Goal: Information Seeking & Learning: Understand process/instructions

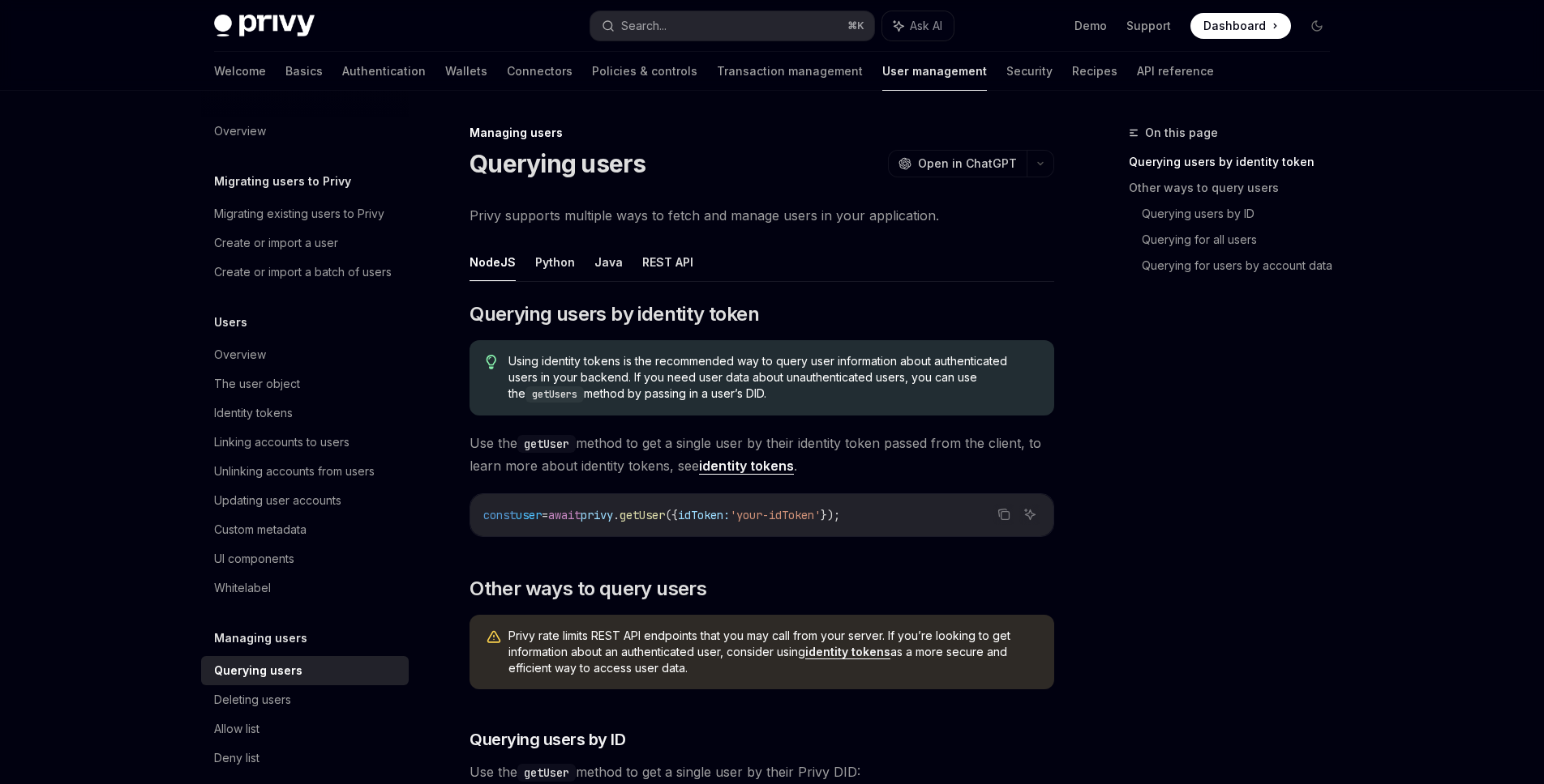
scroll to position [136, 0]
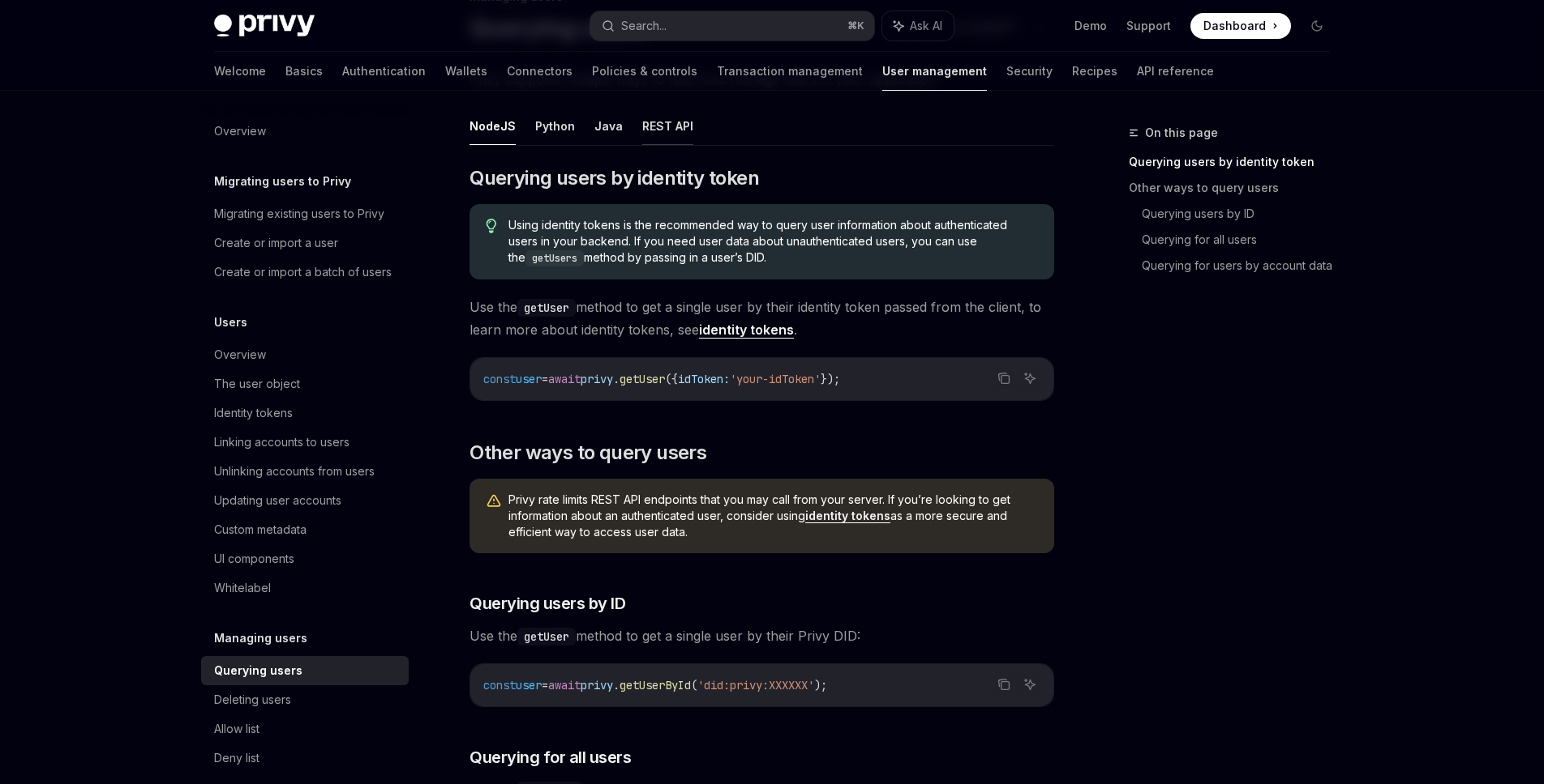
click at [649, 122] on button "REST API" at bounding box center [667, 126] width 51 height 38
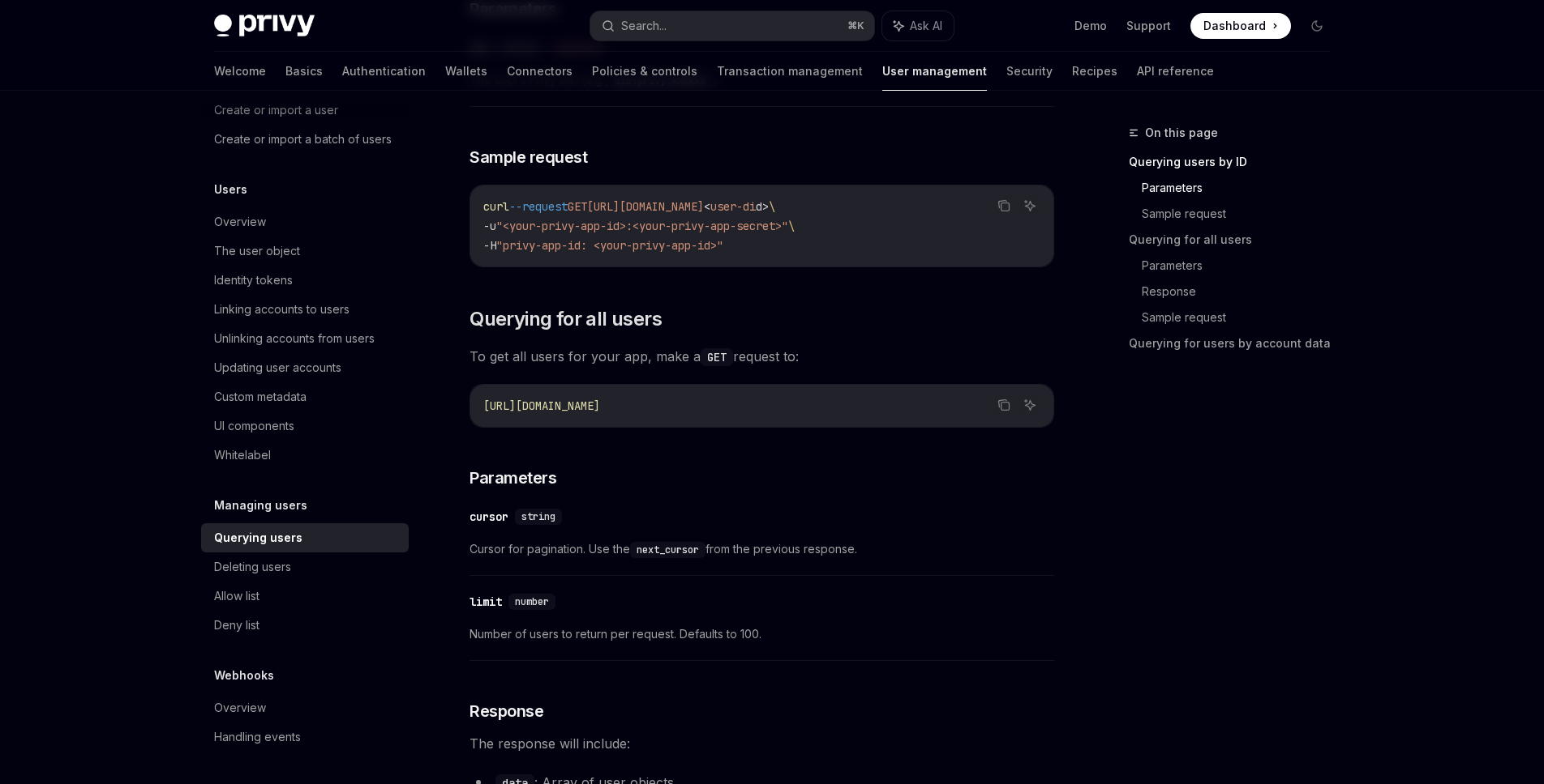
scroll to position [155, 0]
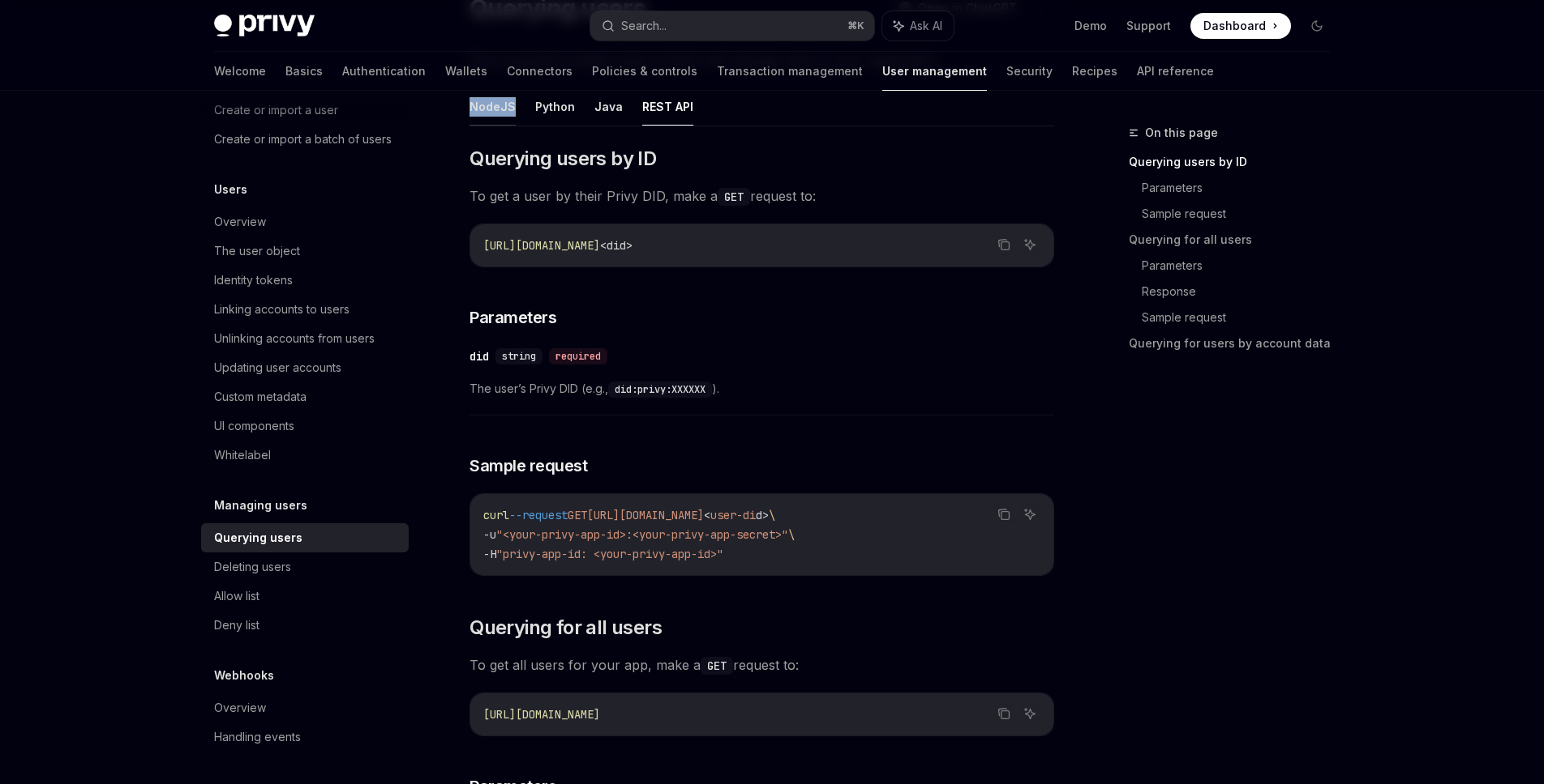
click at [489, 107] on button "NodeJS" at bounding box center [492, 106] width 46 height 38
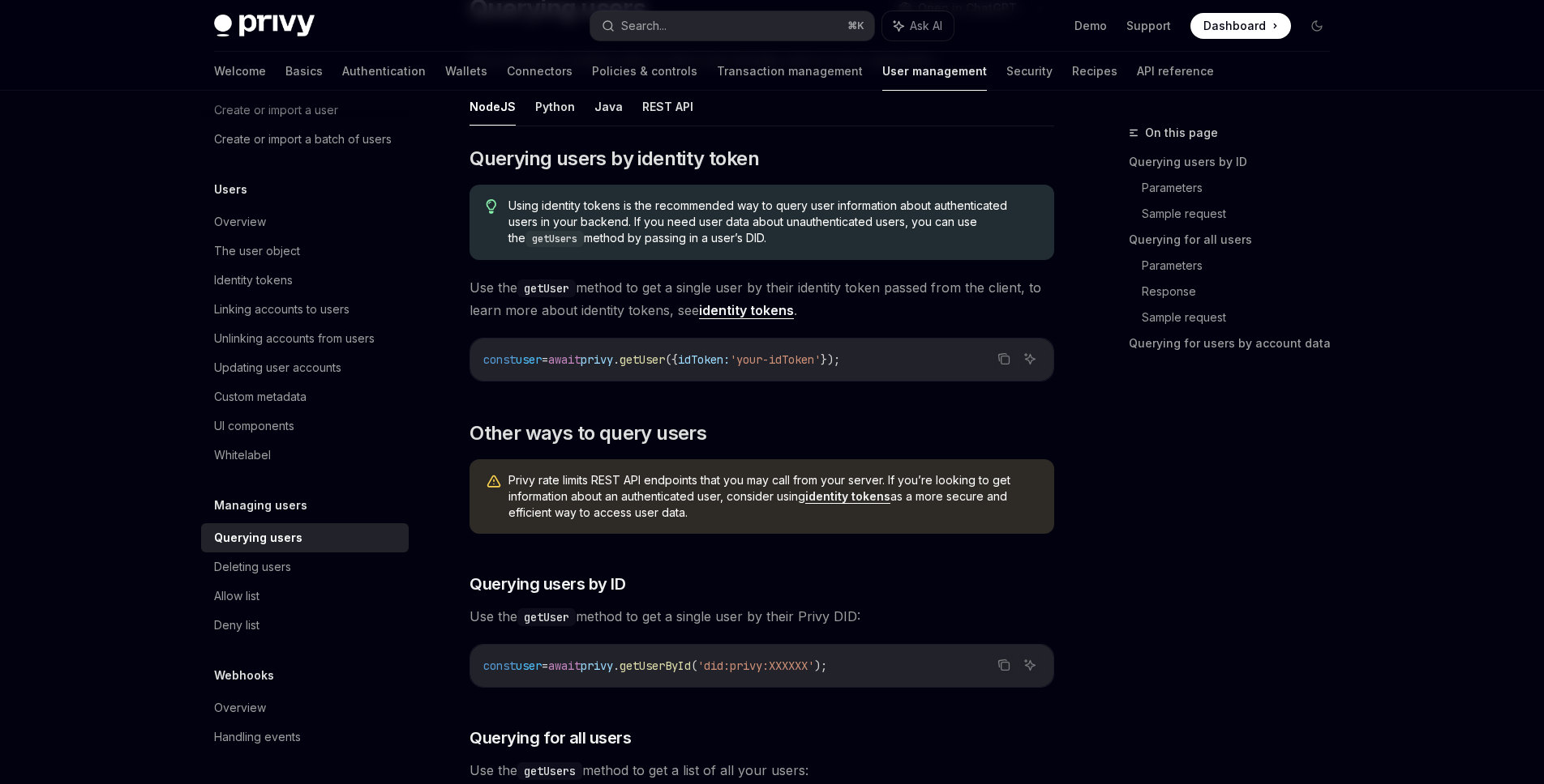
click at [489, 107] on button "NodeJS" at bounding box center [492, 106] width 46 height 38
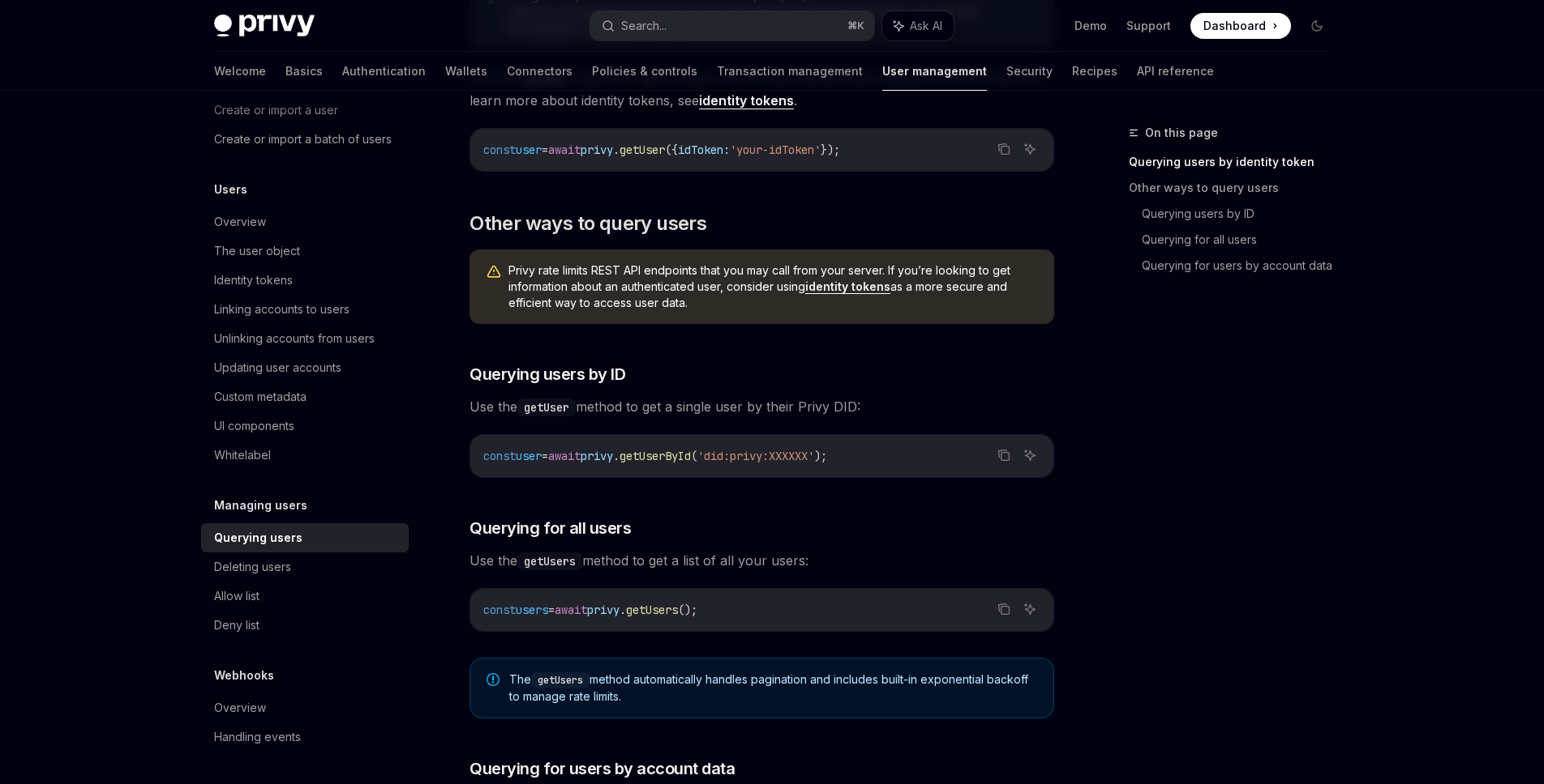
scroll to position [368, 0]
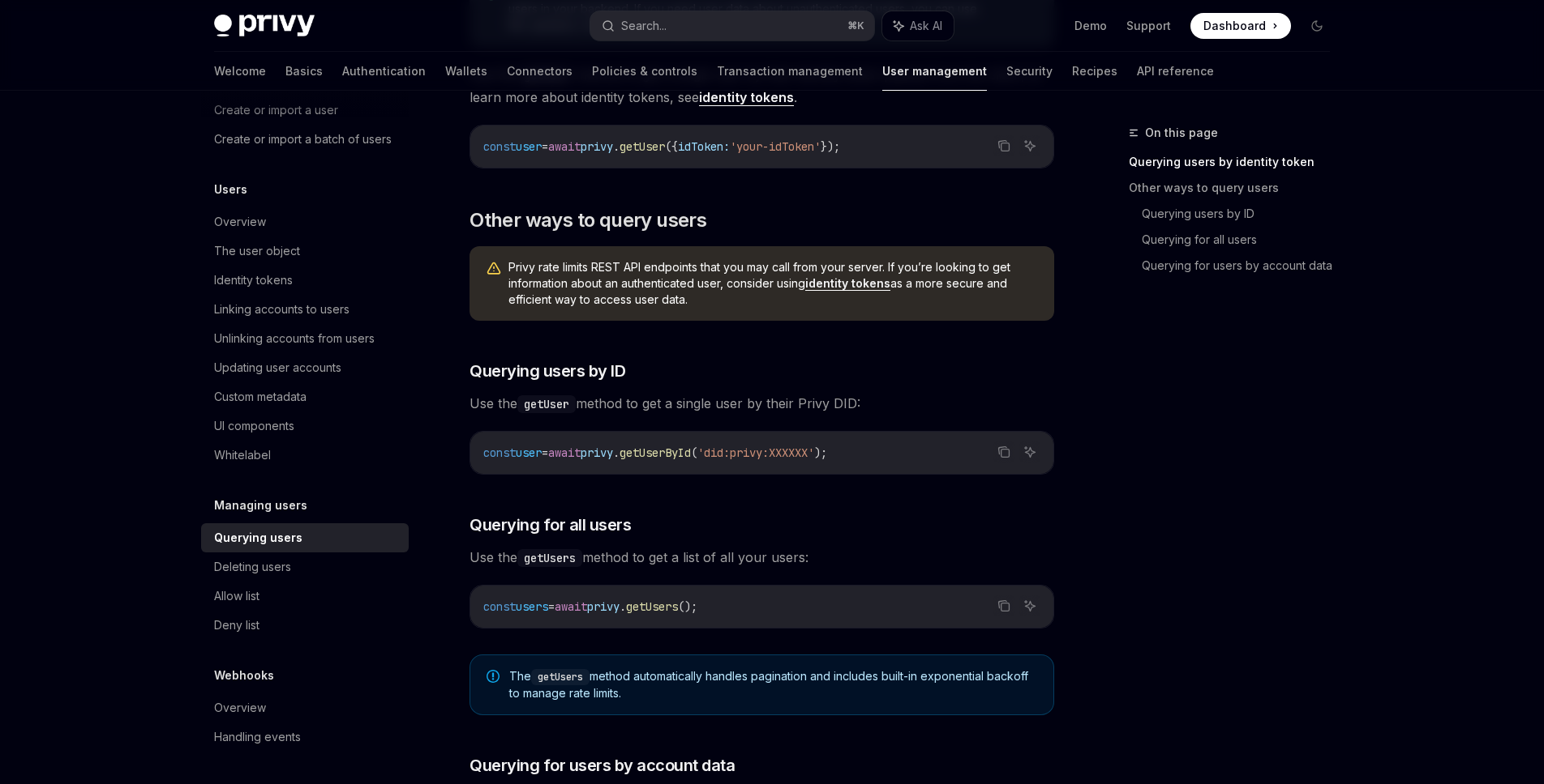
click at [864, 285] on link "identity tokens" at bounding box center [847, 283] width 85 height 15
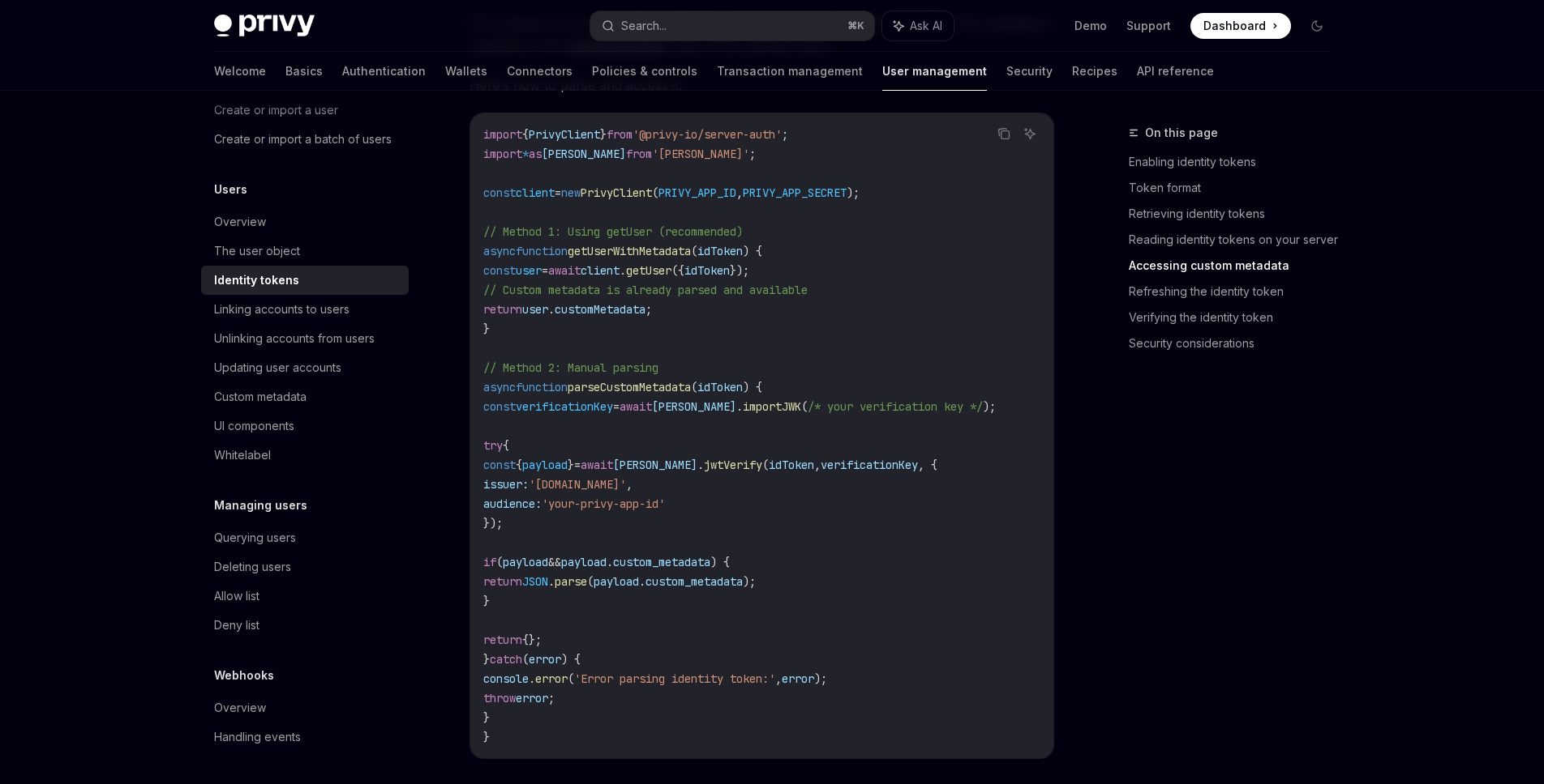
scroll to position [3058, 0]
click at [263, 248] on div "The user object" at bounding box center [257, 250] width 86 height 19
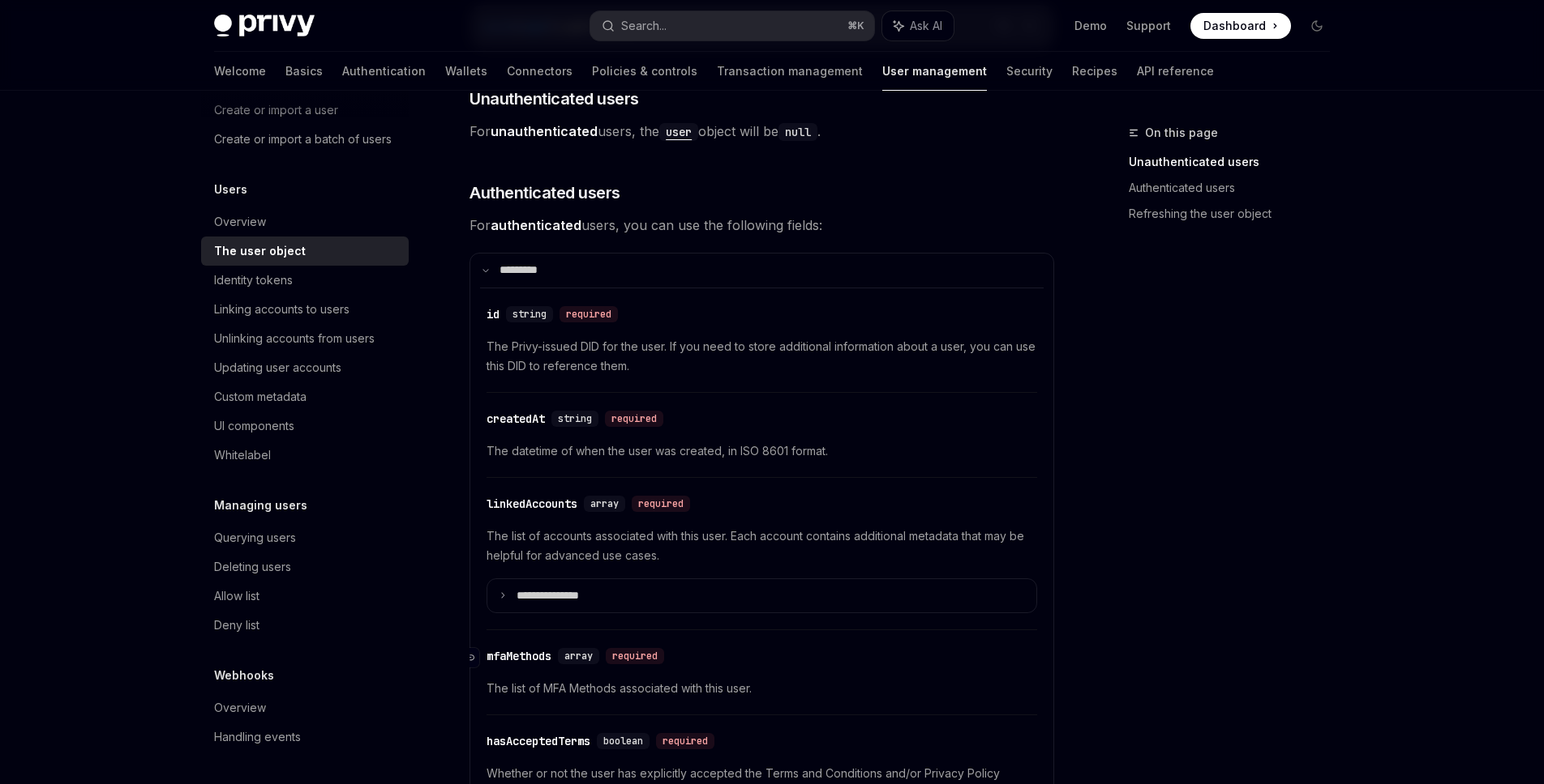
scroll to position [430, 0]
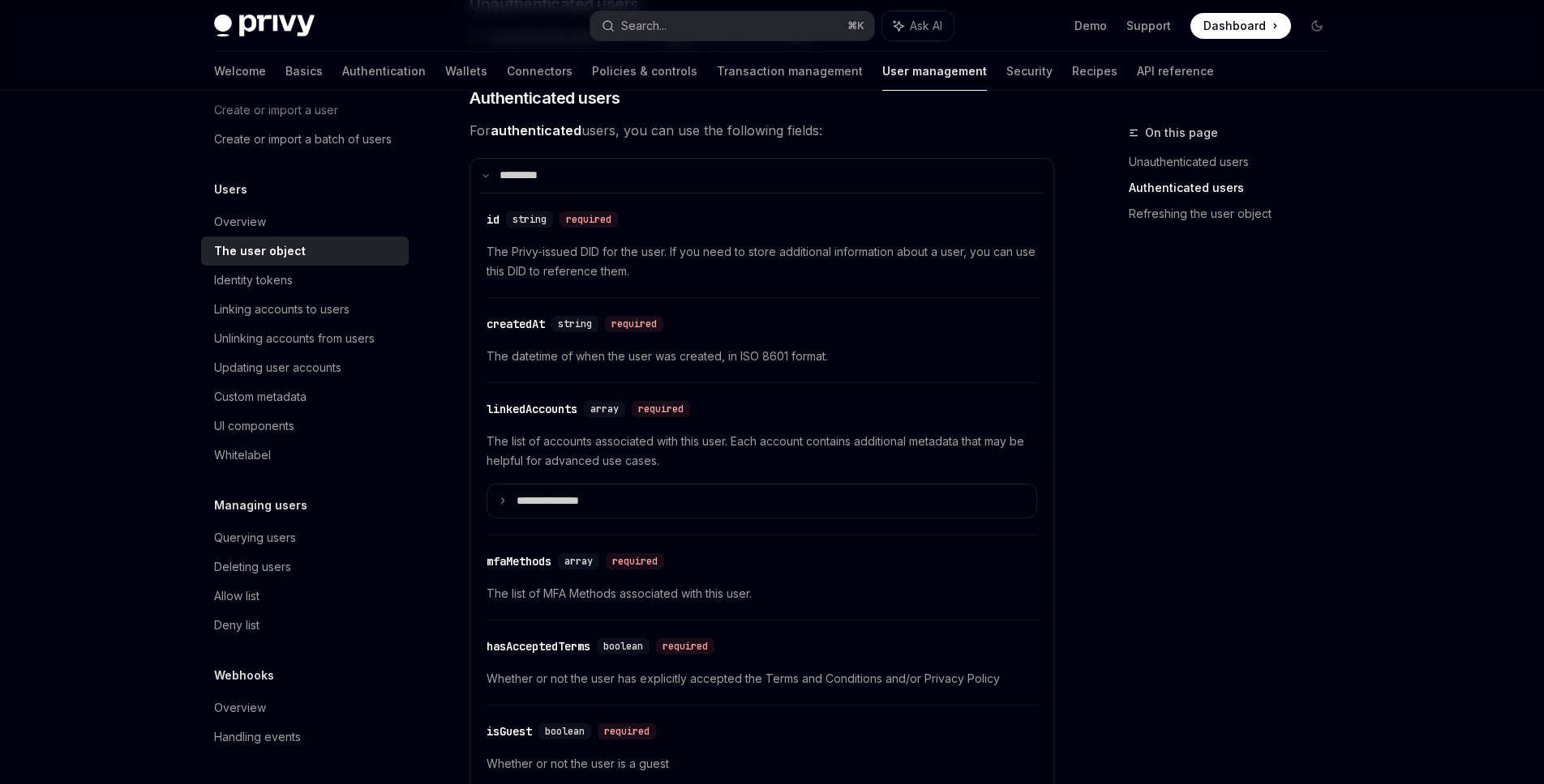
click at [833, 478] on div "**********" at bounding box center [761, 476] width 551 height 88
click at [802, 516] on summary "**********" at bounding box center [761, 501] width 549 height 34
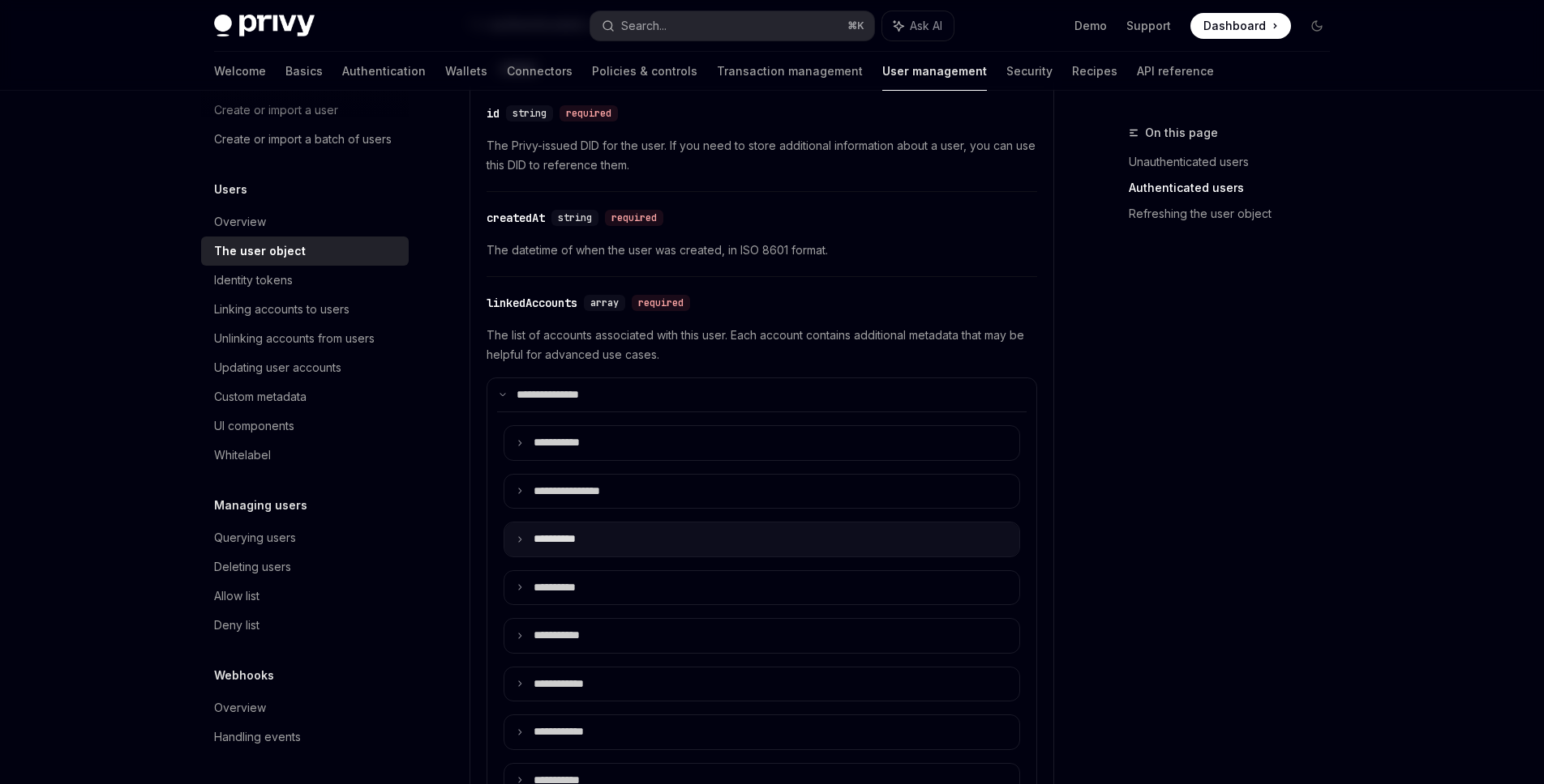
scroll to position [541, 0]
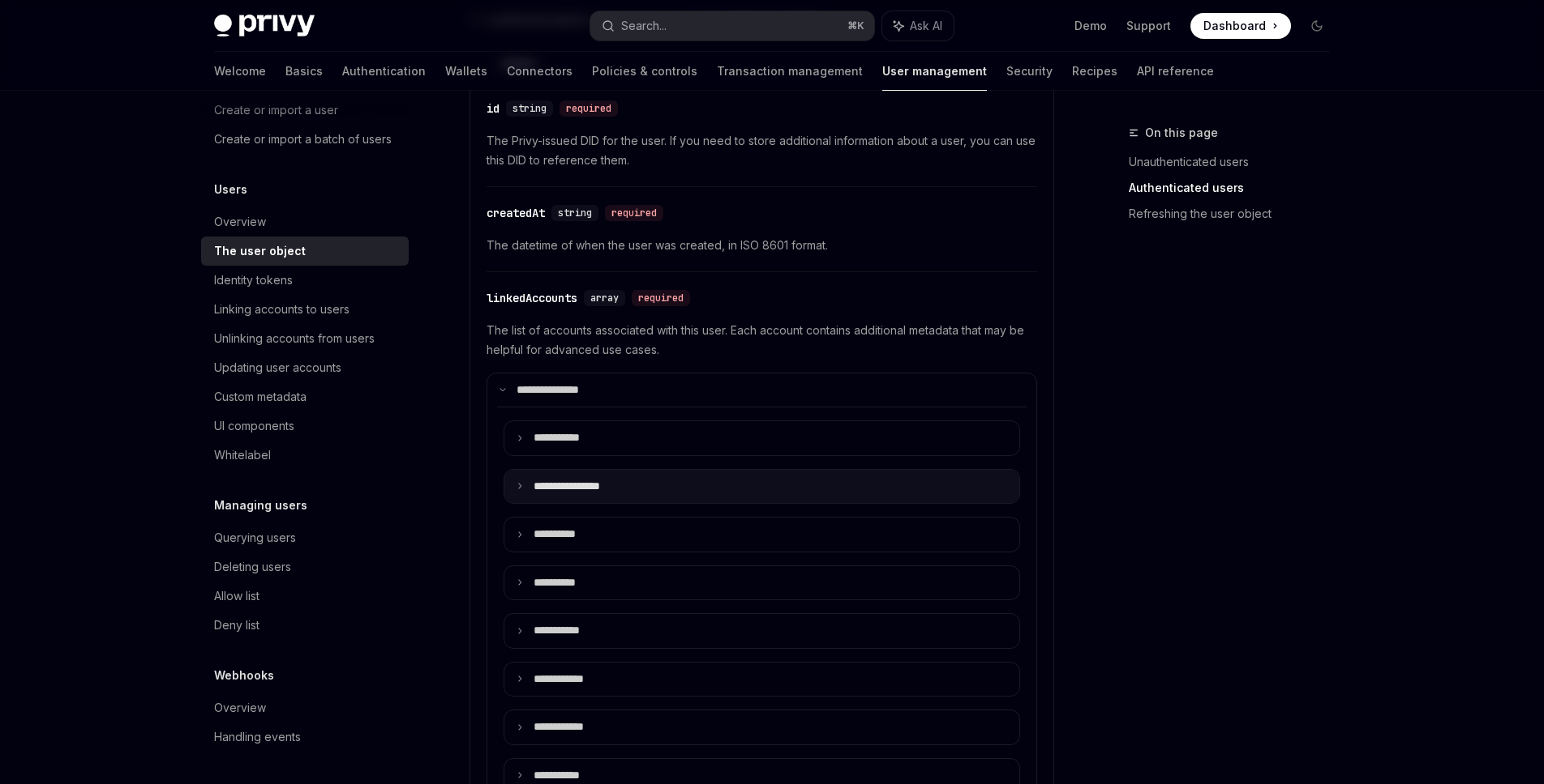
click at [913, 499] on summary "**********" at bounding box center [761, 487] width 515 height 34
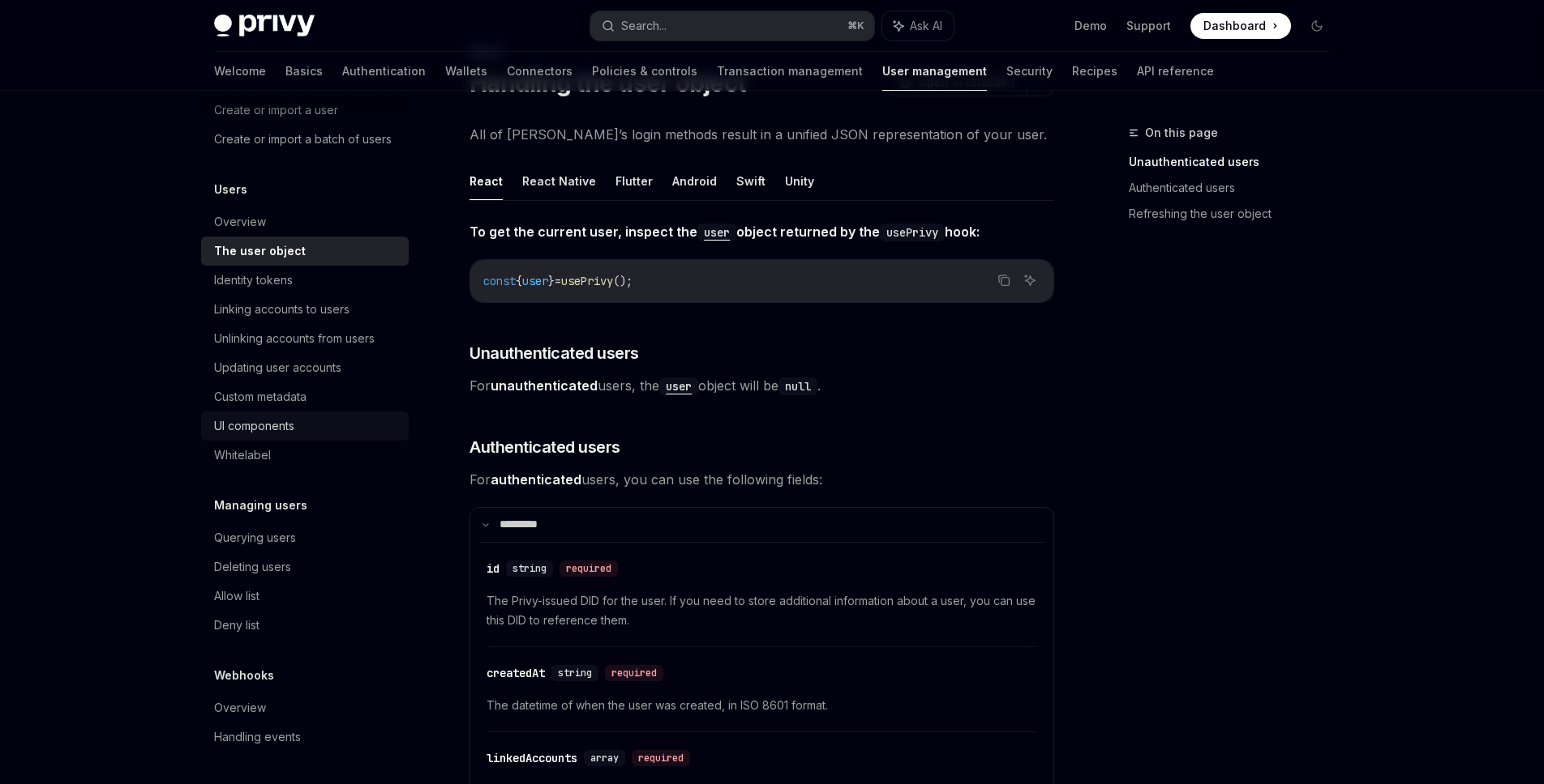
scroll to position [0, 0]
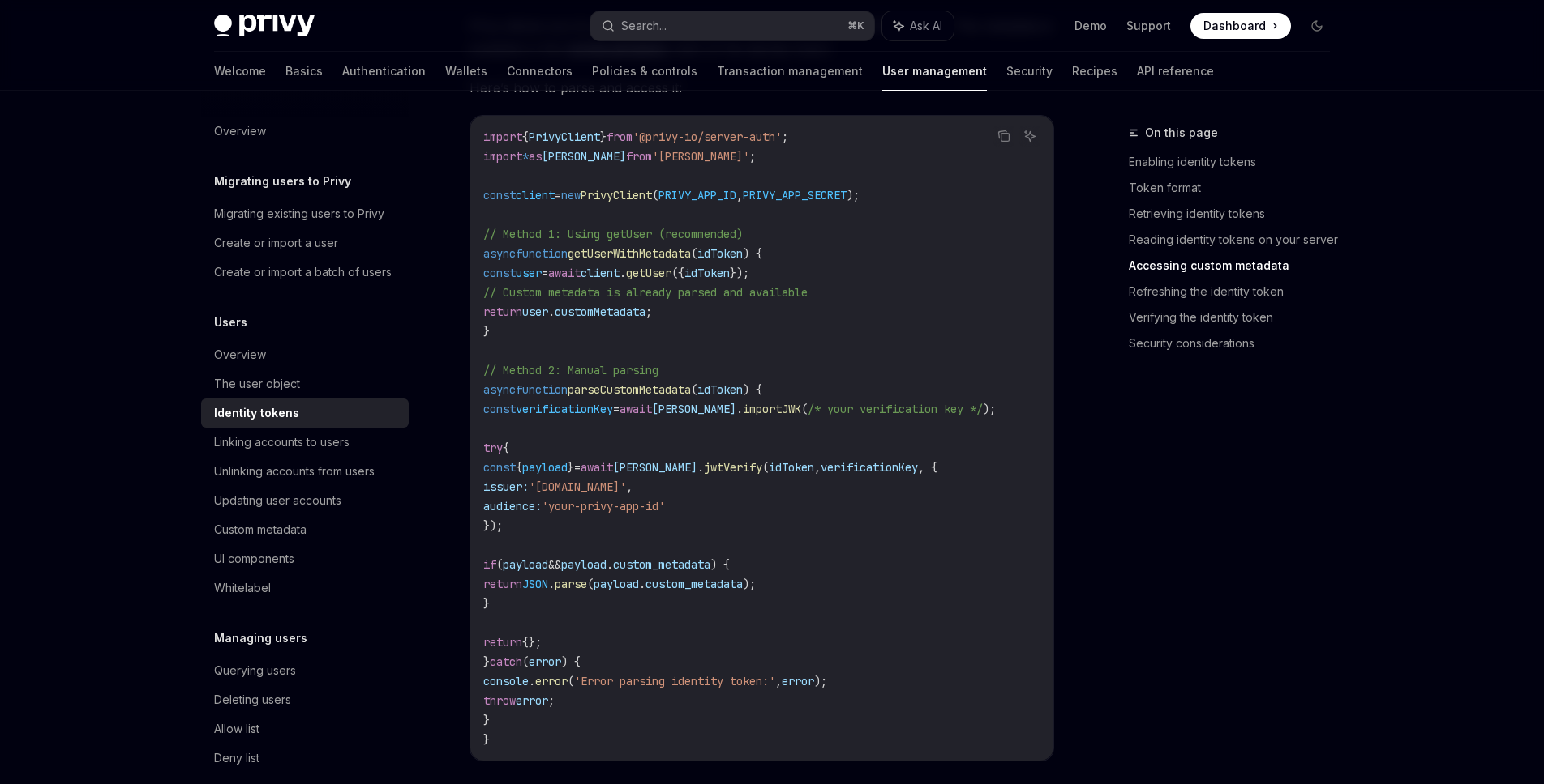
type textarea "*"
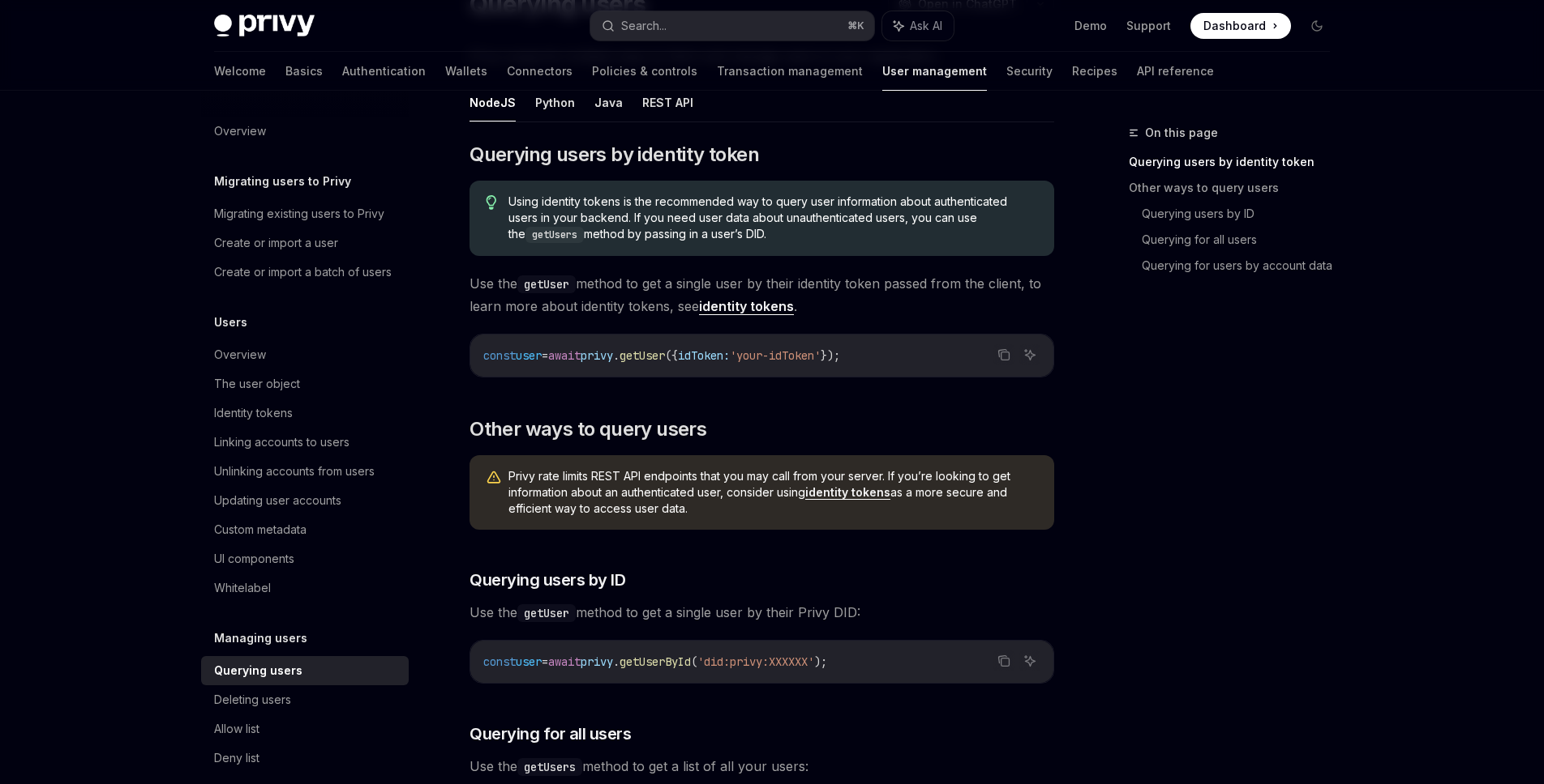
scroll to position [366, 0]
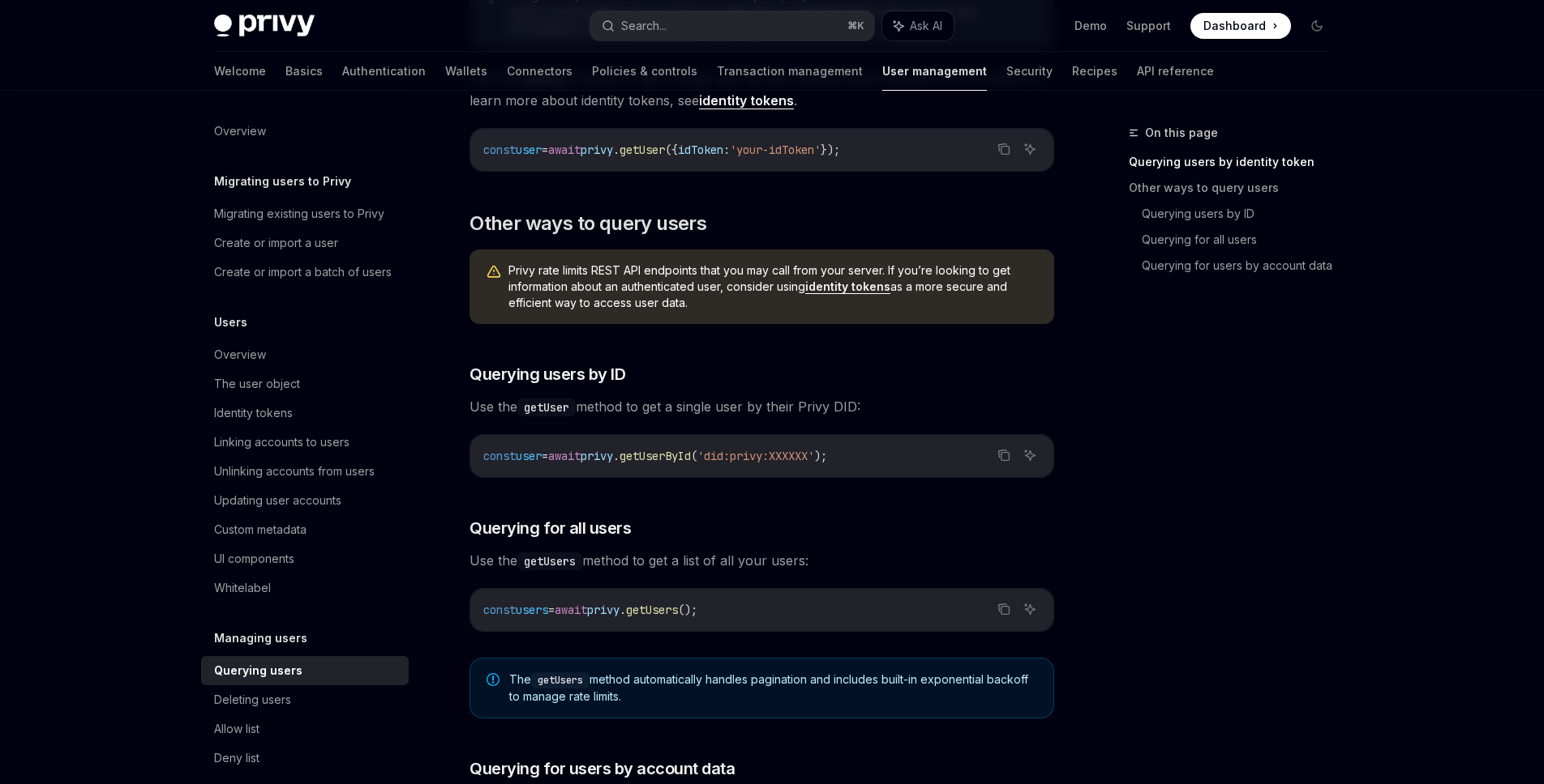
click at [1055, 359] on div "Managing users Querying users OpenAI Open in ChatGPT OpenAI Open in ChatGPT Pri…" at bounding box center [609, 635] width 895 height 1755
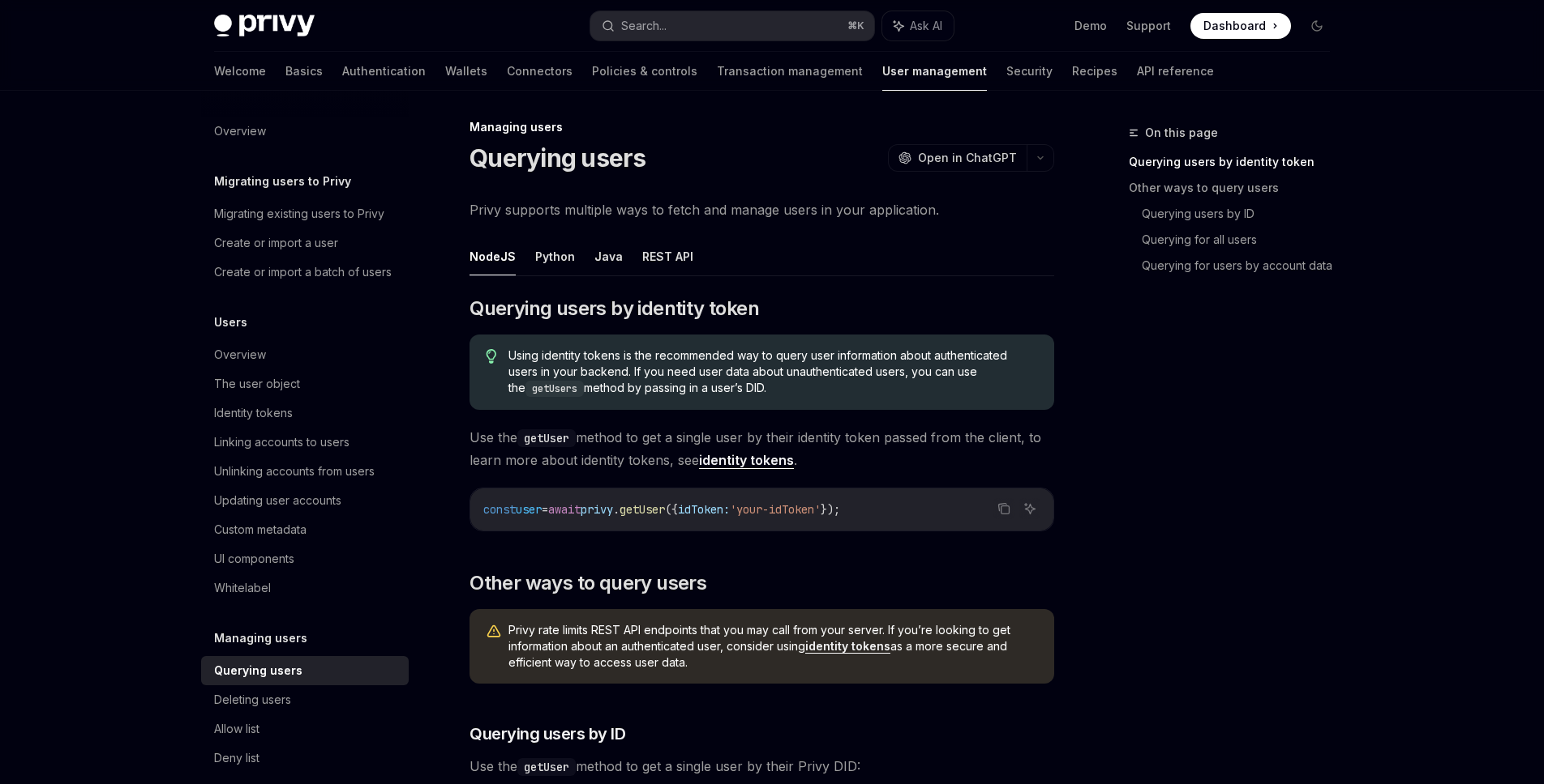
scroll to position [0, 0]
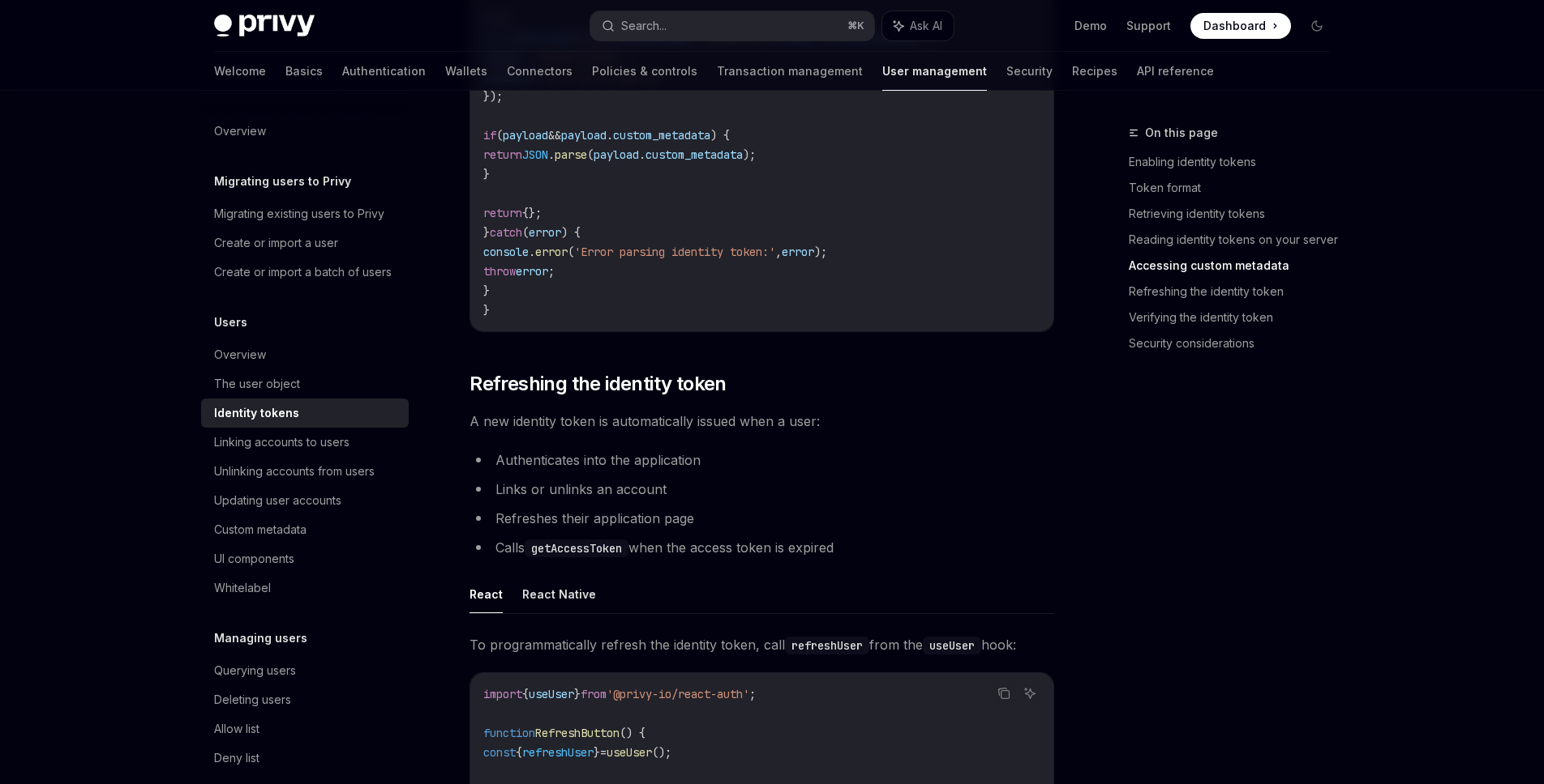
scroll to position [3539, 0]
